Goal: Check status: Check status

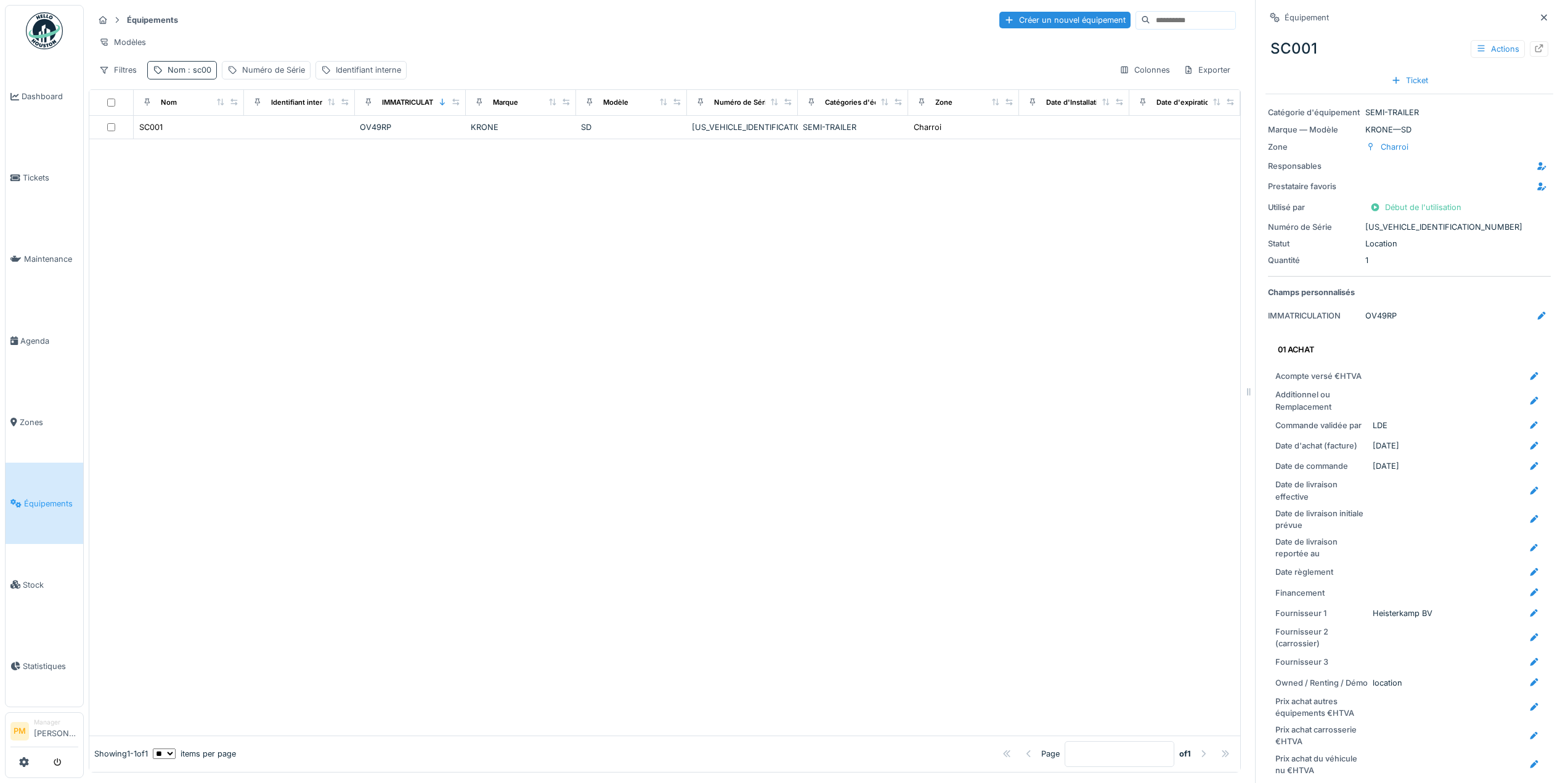
click at [200, 75] on span ": sc00" at bounding box center [198, 70] width 25 height 9
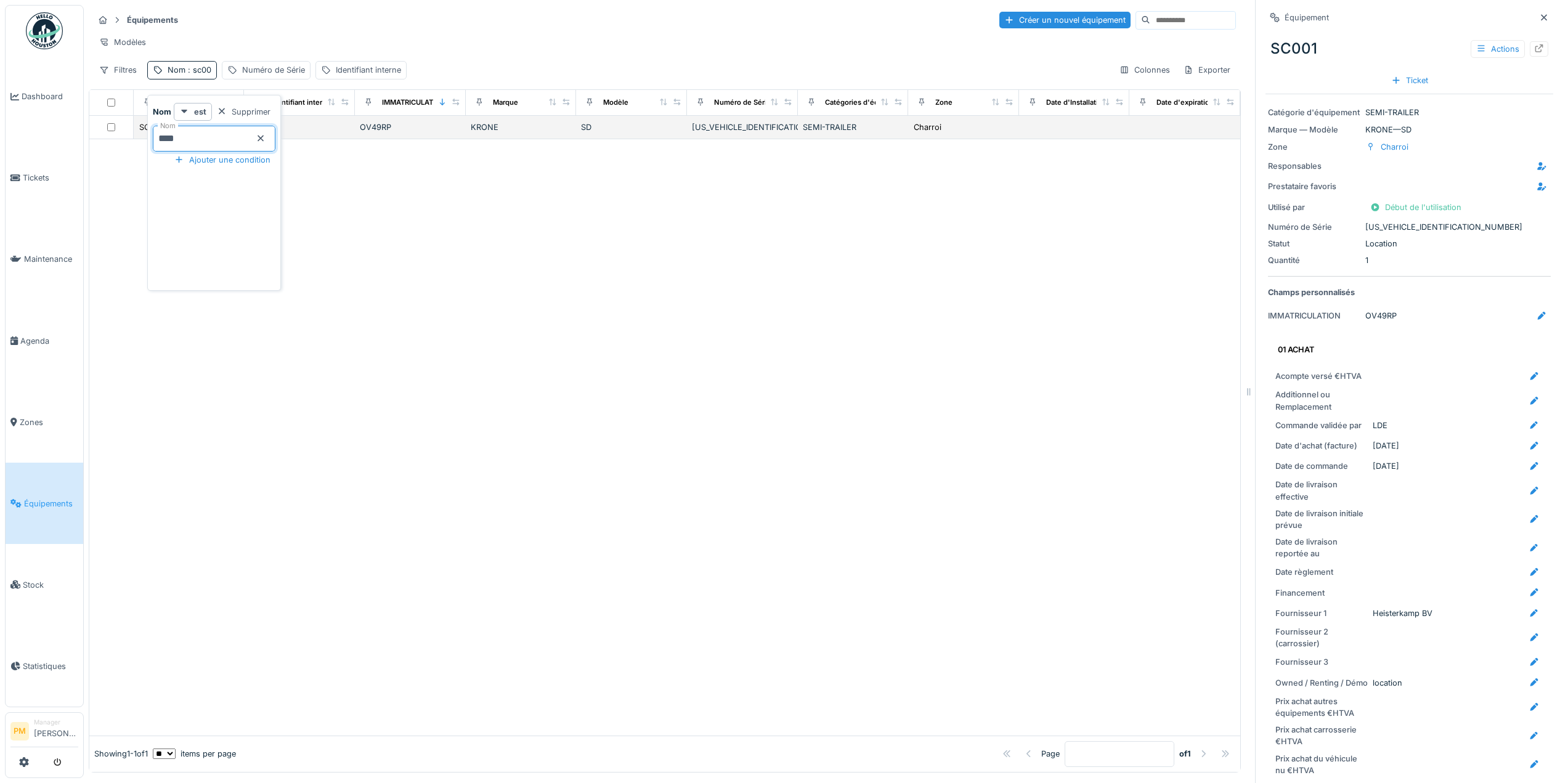
drag, startPoint x: 199, startPoint y: 136, endPoint x: 123, endPoint y: 132, distance: 76.1
click at [132, 137] on body "Dashboard Tickets Maintenance Agenda Zones Équipements Stock Statistiques PM Ma…" at bounding box center [784, 392] width 1568 height 783
type input "*****"
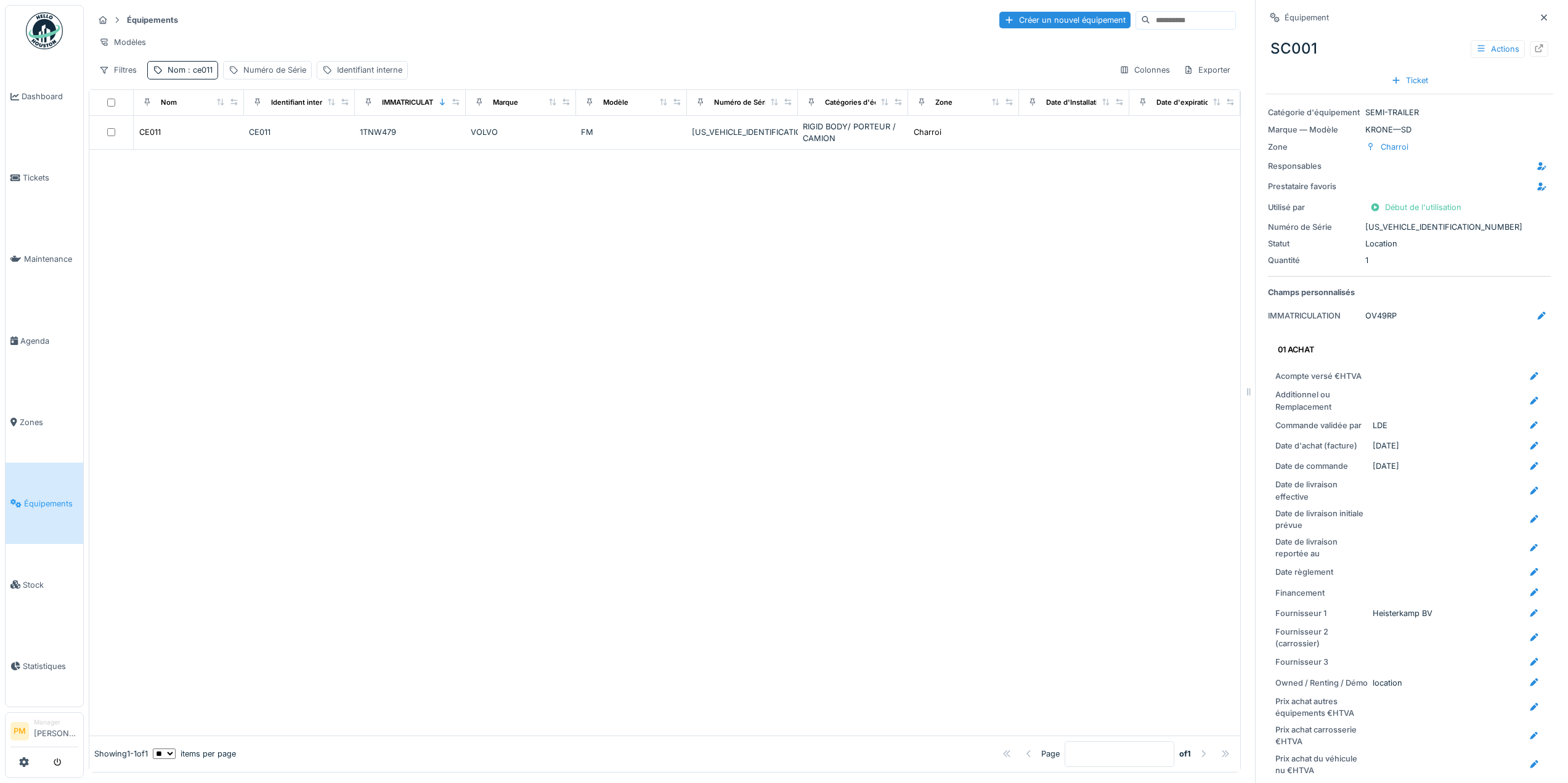
click at [424, 207] on div at bounding box center [665, 442] width 1151 height 585
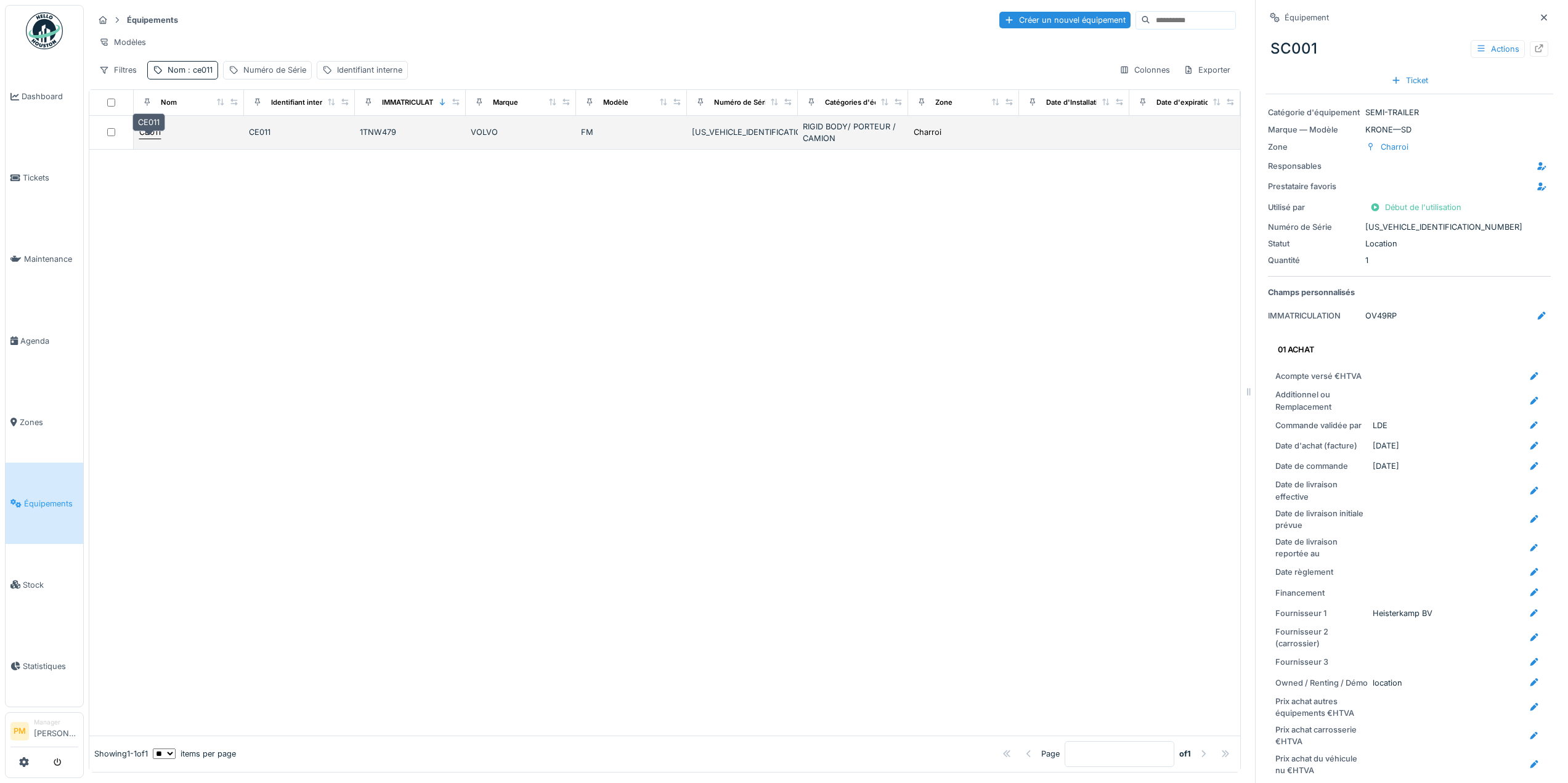
click at [141, 138] on div "CE011" at bounding box center [150, 132] width 22 height 11
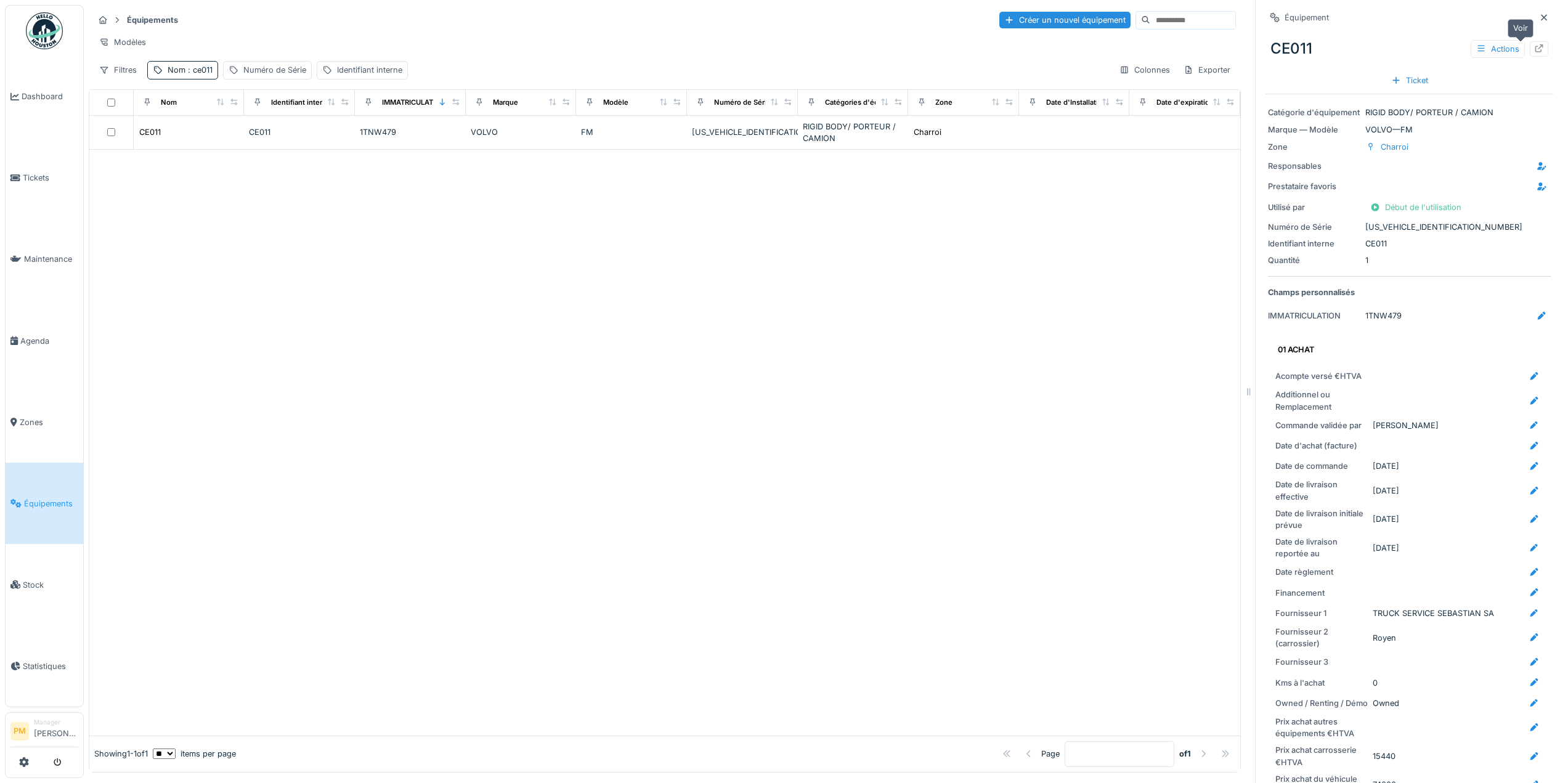
click at [1534, 49] on icon at bounding box center [1539, 48] width 9 height 8
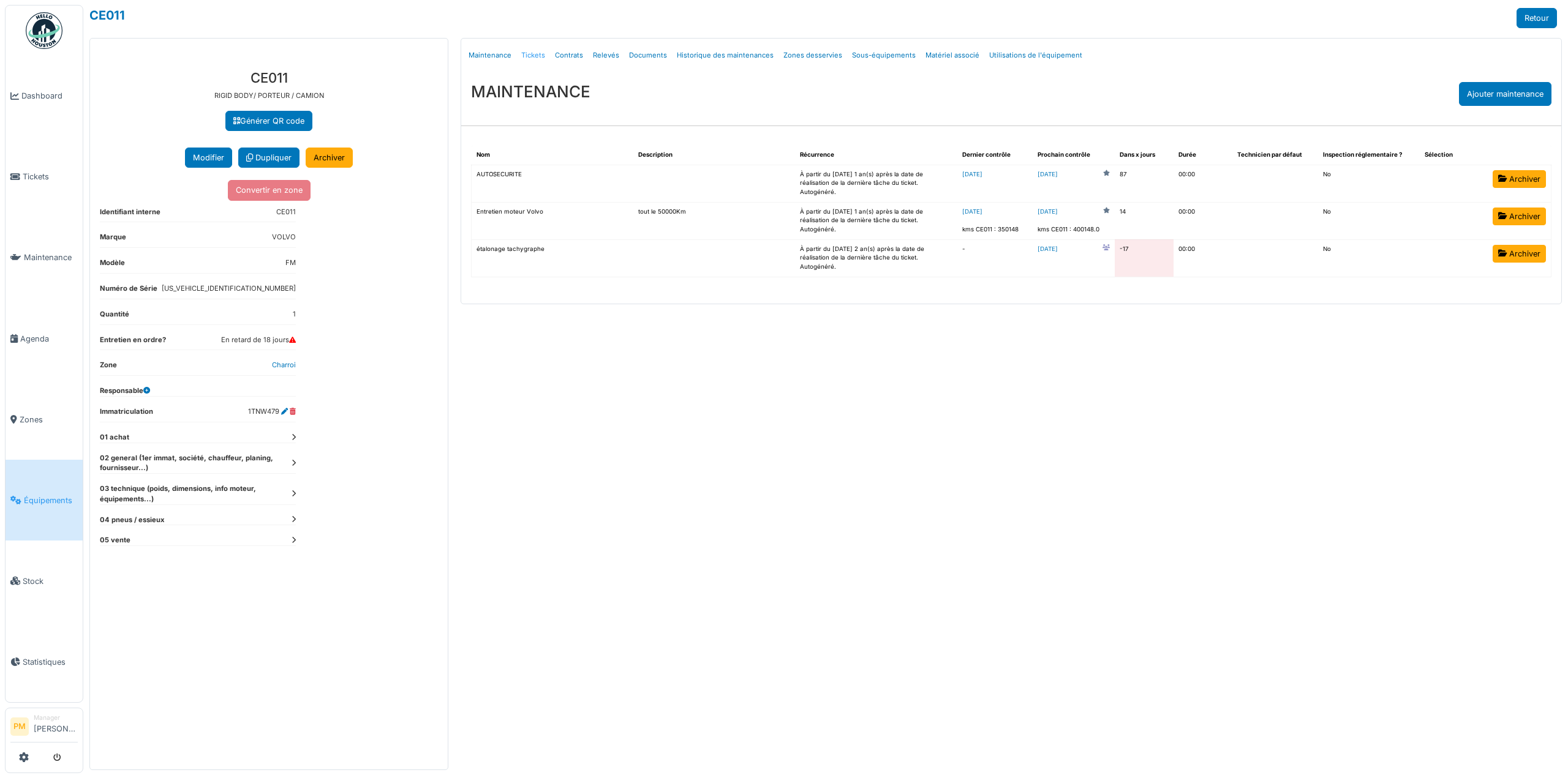
click at [534, 52] on link "Tickets" at bounding box center [534, 55] width 34 height 29
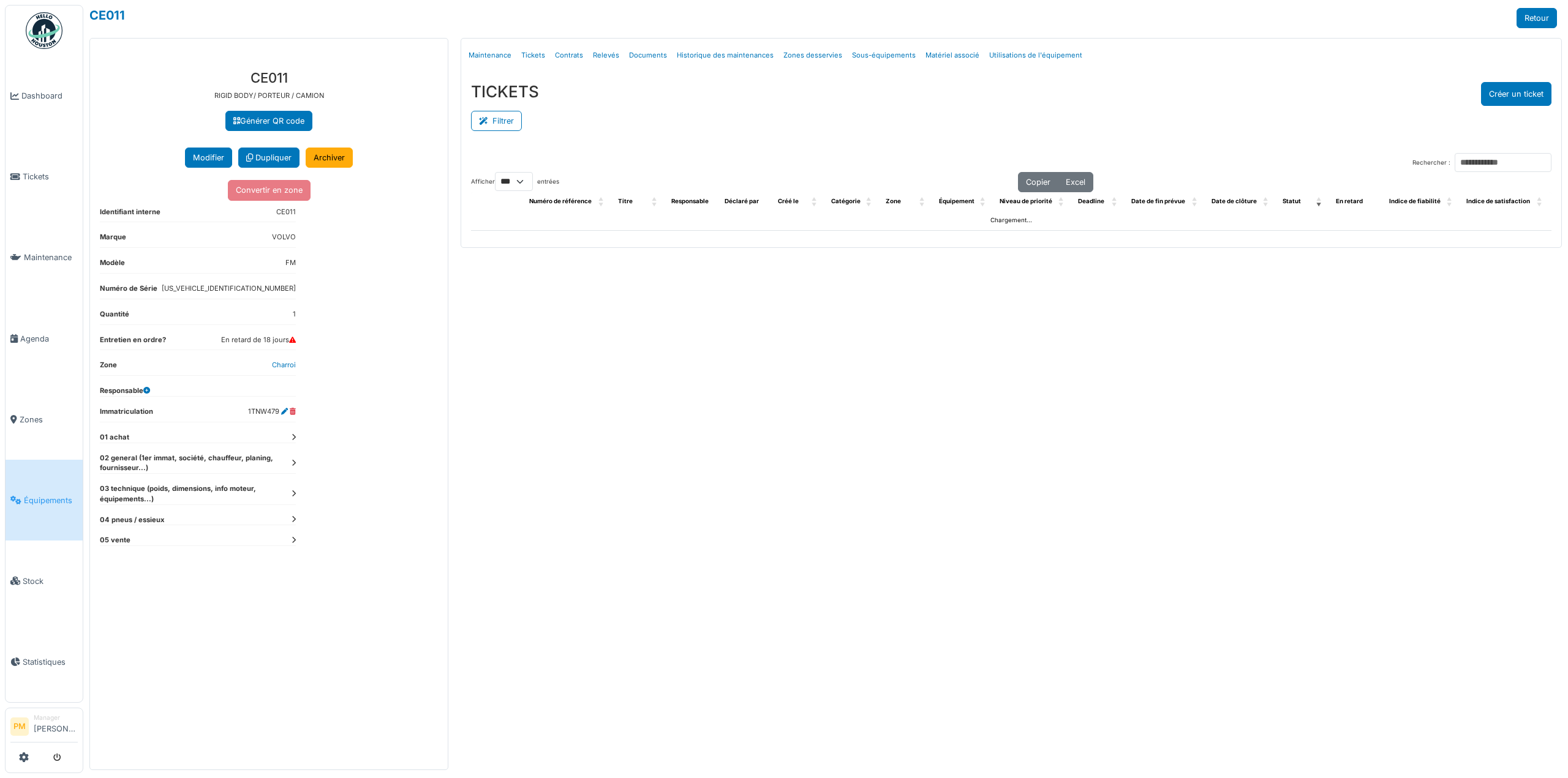
select select "***"
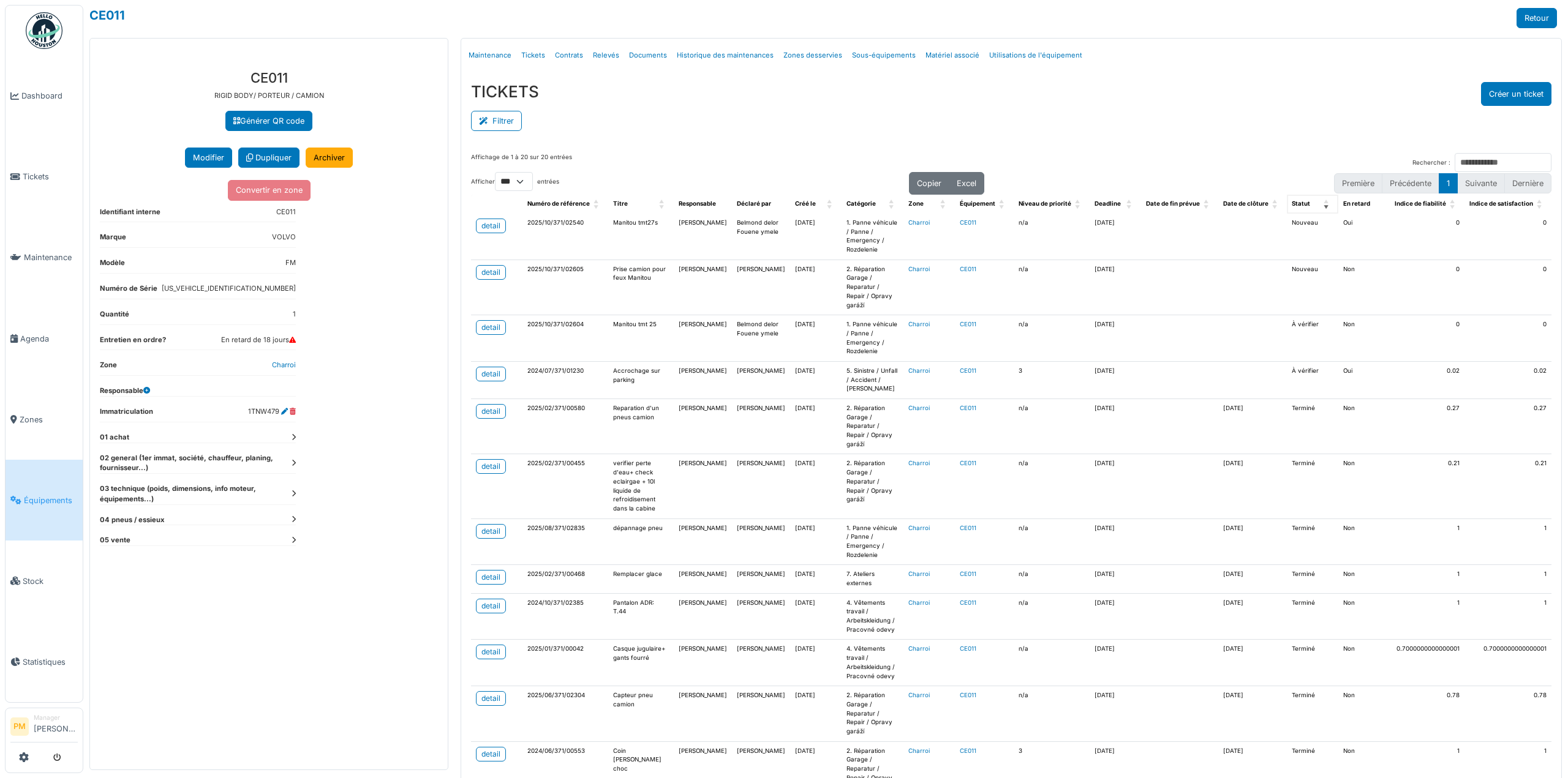
click at [1323, 204] on span "Statut: Activate to remove sorting" at bounding box center [1327, 204] width 8 height 19
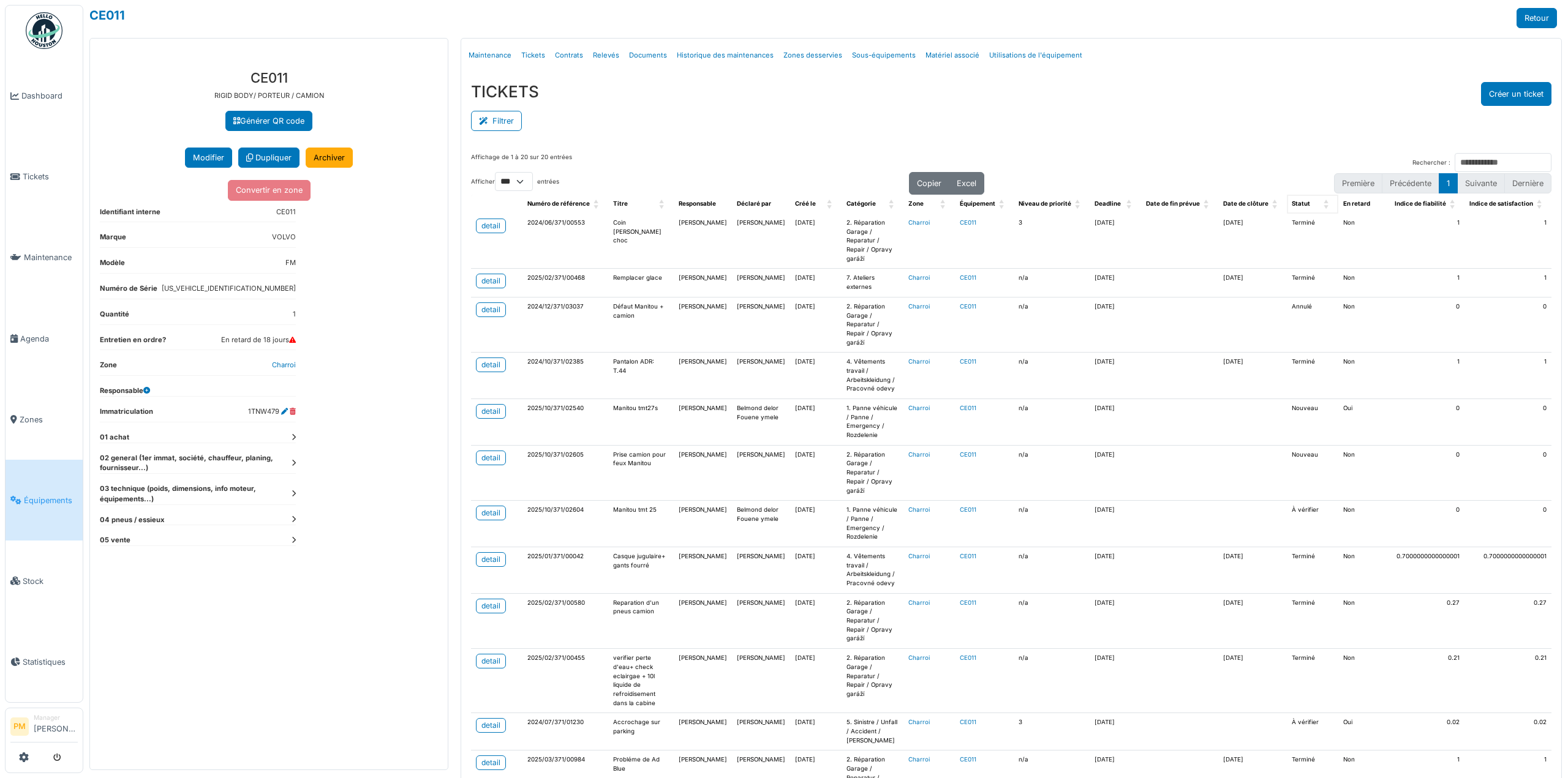
click at [1323, 201] on span "Statut: Activate to sort" at bounding box center [1327, 204] width 8 height 19
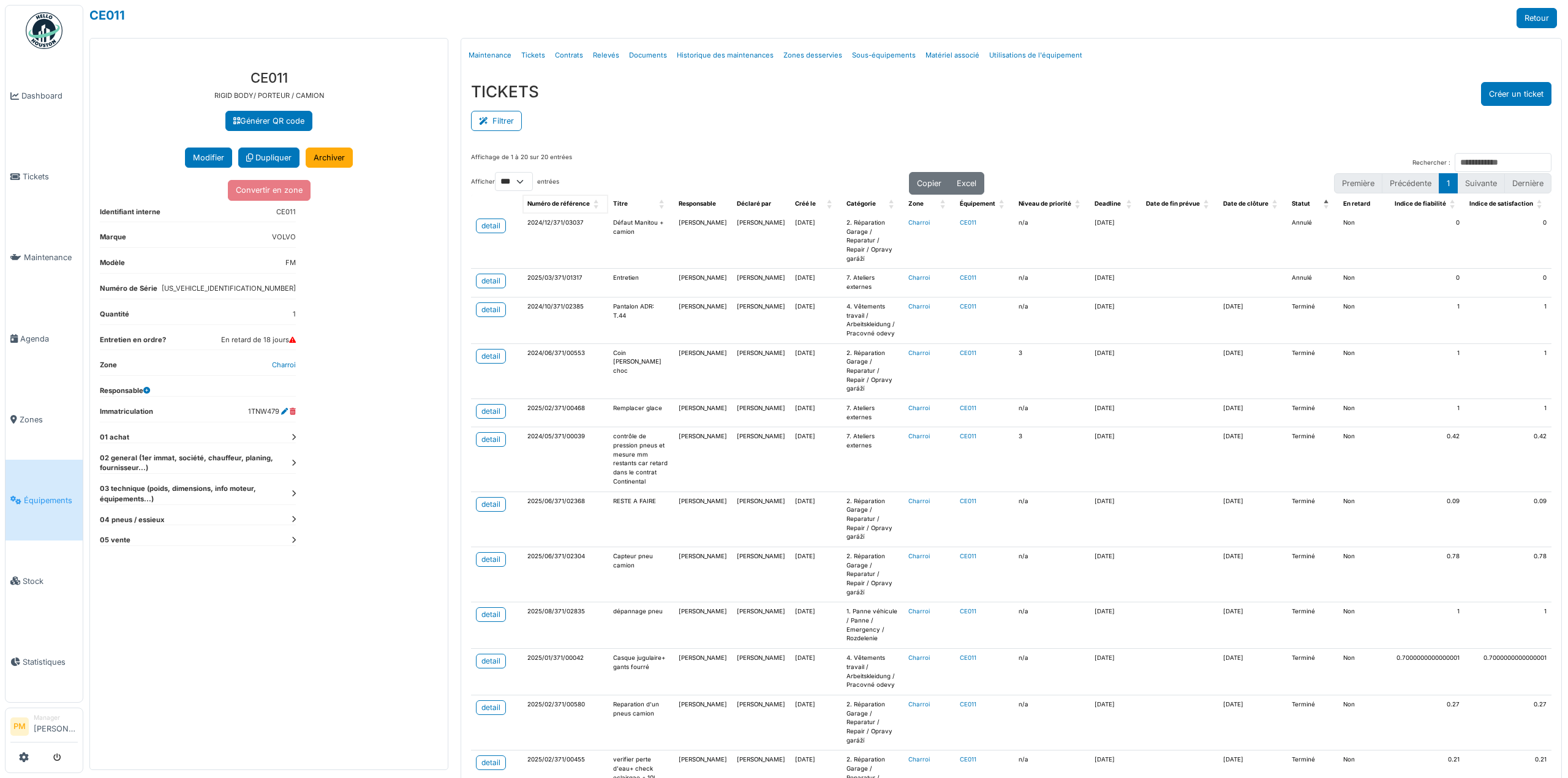
click at [594, 199] on span "Numéro de référence: Activate to sort" at bounding box center [597, 204] width 8 height 19
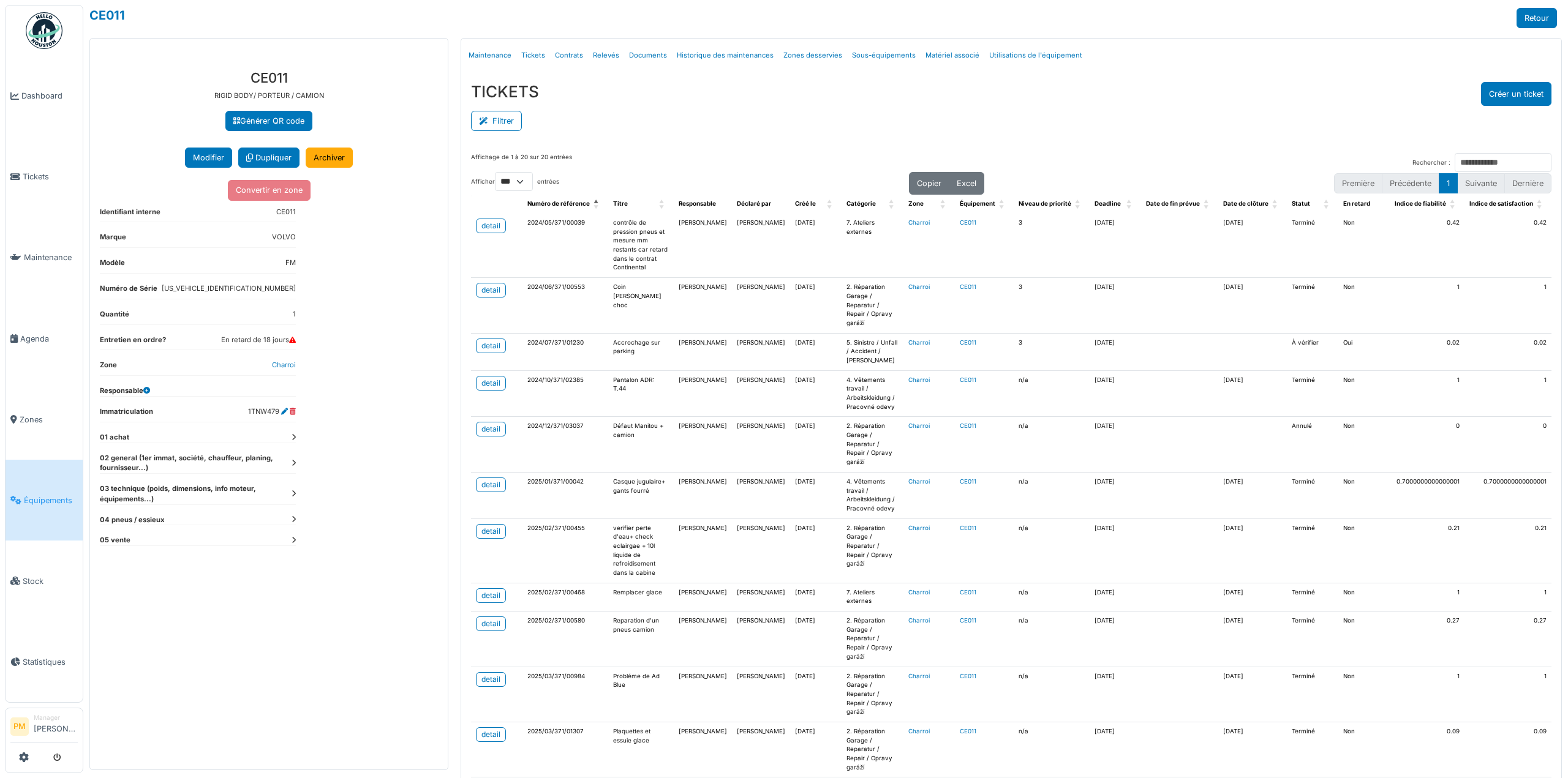
click at [1143, 133] on div "Filtrer" at bounding box center [1011, 119] width 1080 height 27
click at [516, 121] on button "Filtrer" at bounding box center [496, 121] width 51 height 21
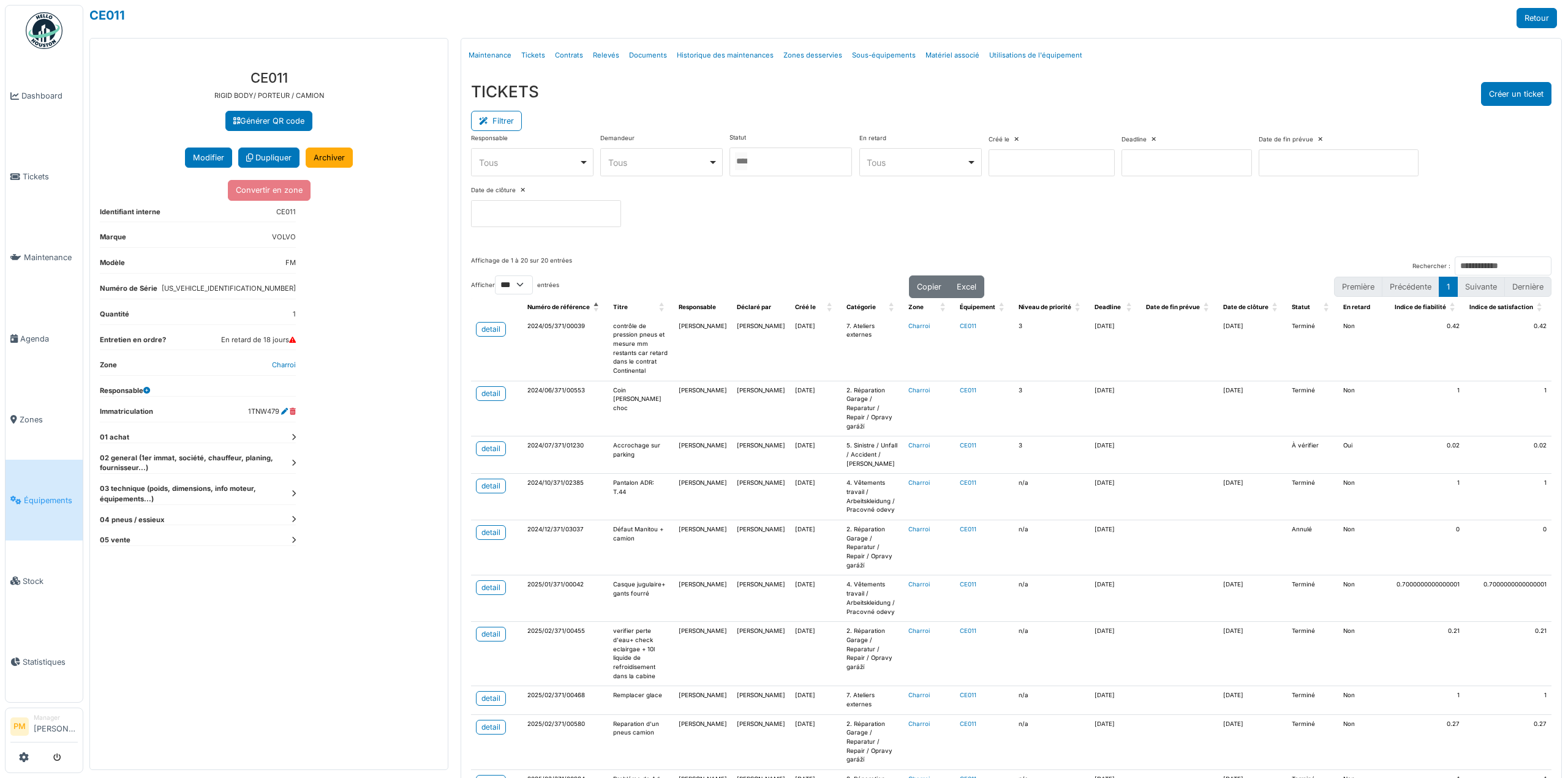
click at [900, 161] on div "Tous Remove item" at bounding box center [916, 163] width 99 height 13
click at [796, 159] on div at bounding box center [791, 161] width 123 height 29
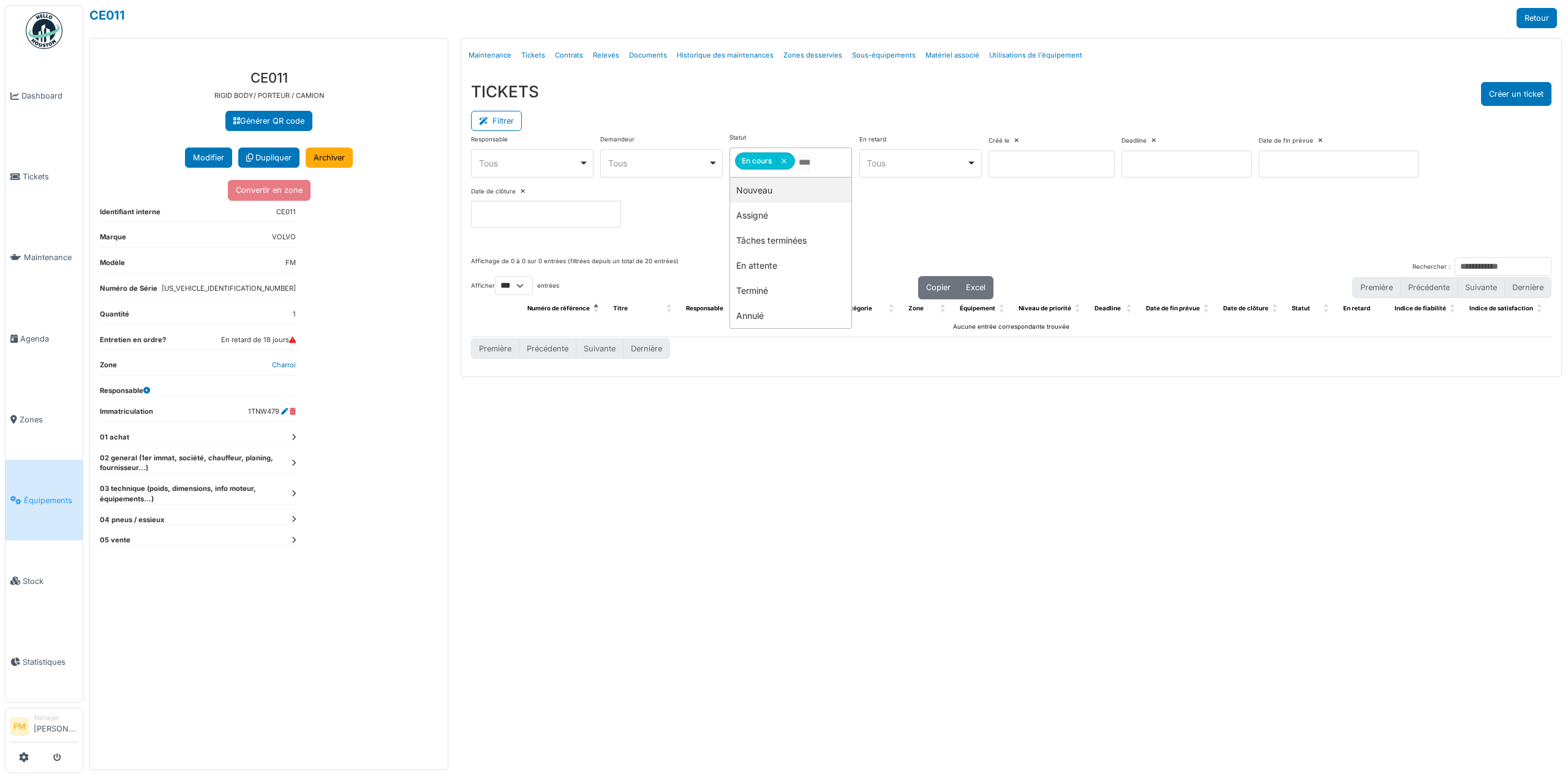
click at [807, 161] on input "Tous" at bounding box center [803, 162] width 12 height 18
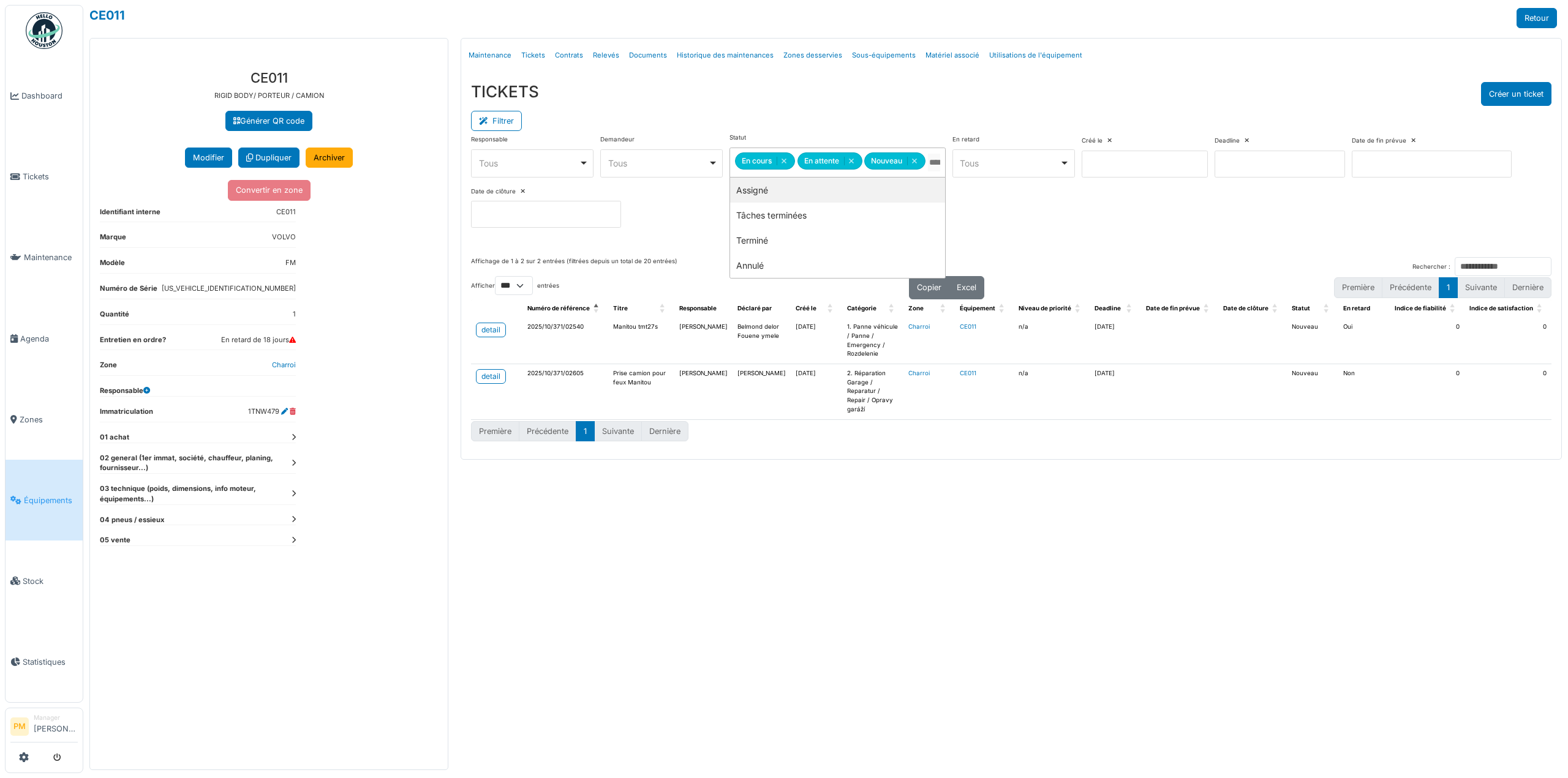
click at [938, 157] on input "Tous" at bounding box center [933, 162] width 12 height 18
